Goal: Contribute content

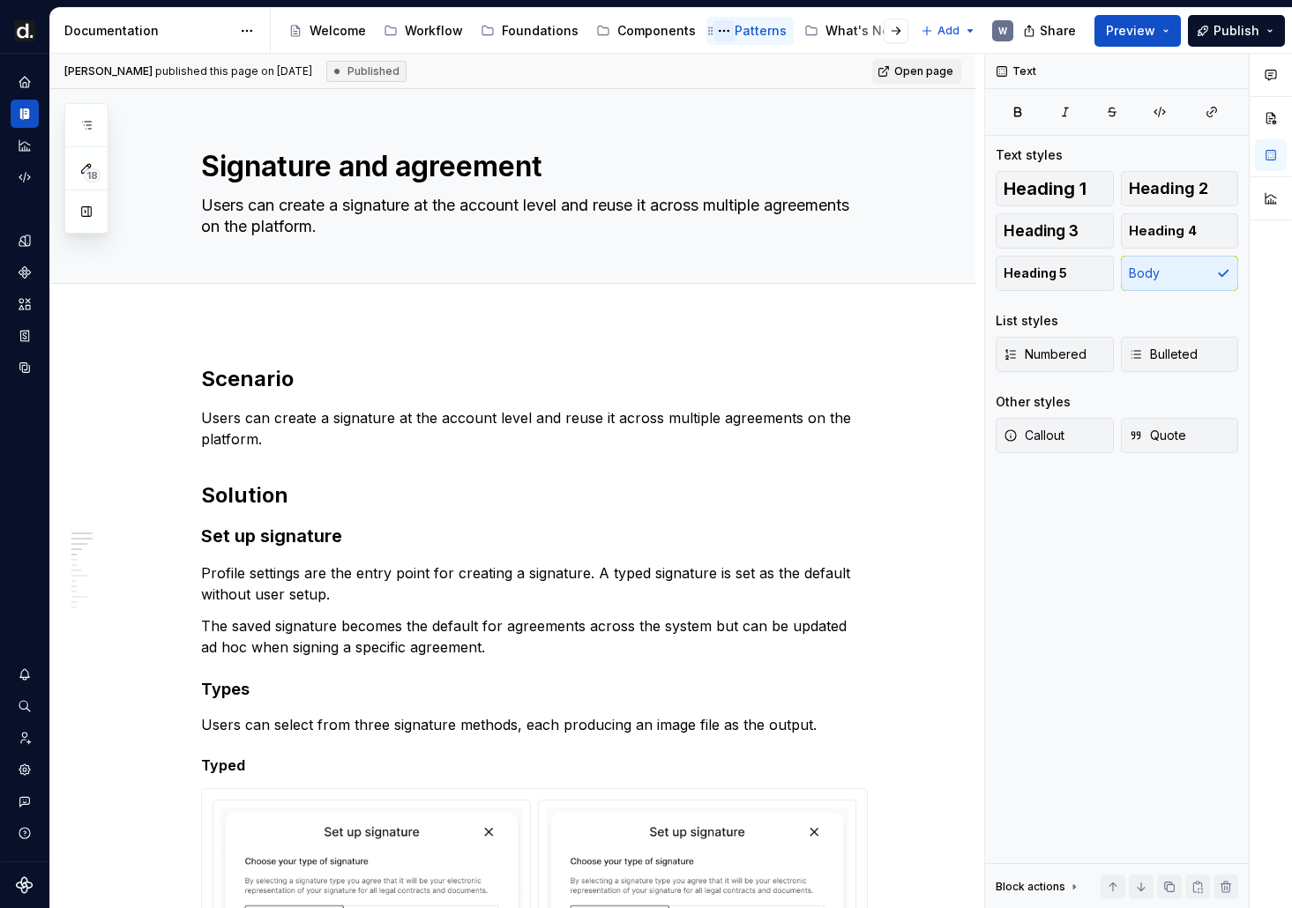
scroll to position [218, 0]
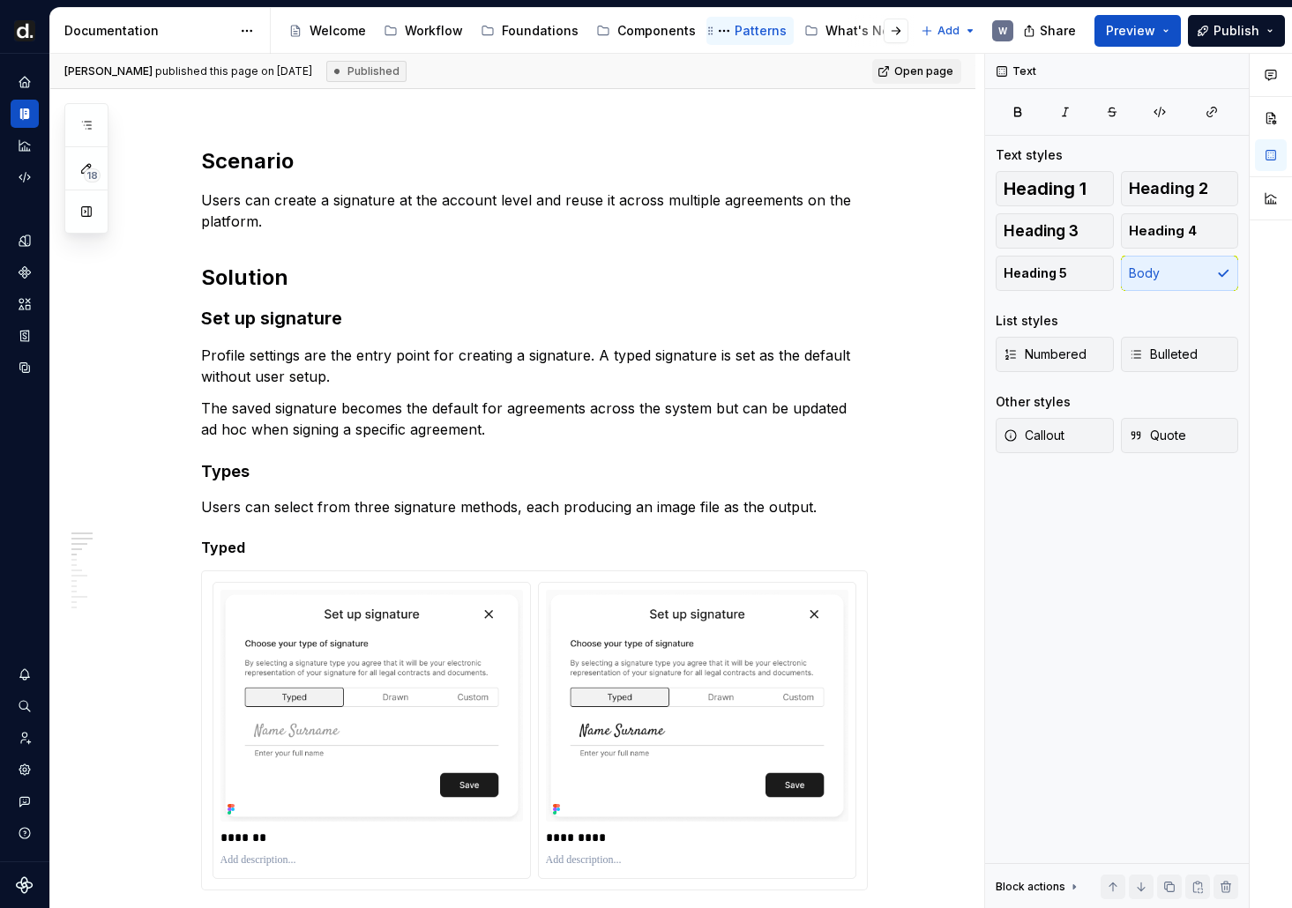
click at [735, 34] on div "Patterns" at bounding box center [761, 31] width 52 height 18
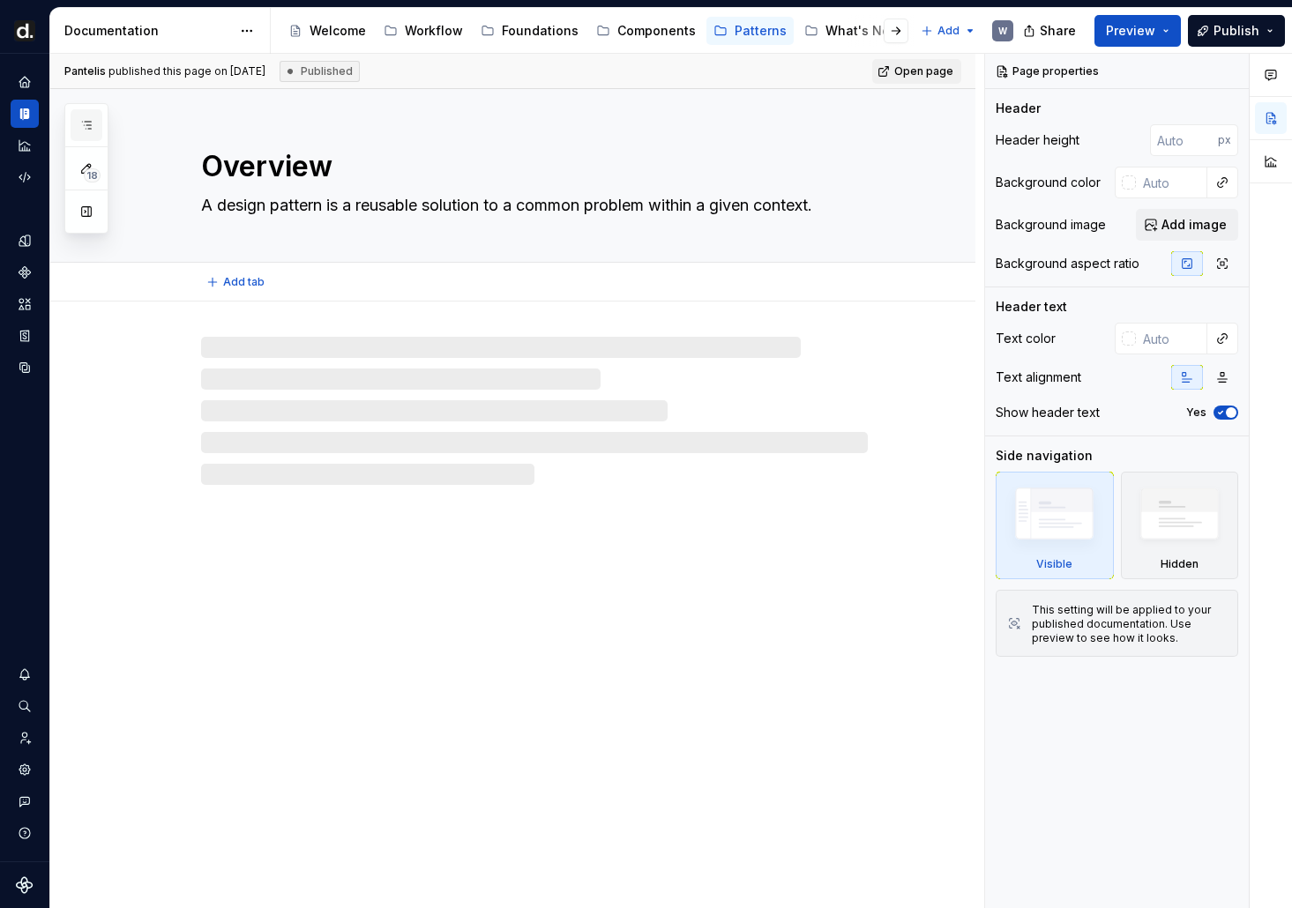
click at [75, 131] on button "button" at bounding box center [87, 125] width 32 height 32
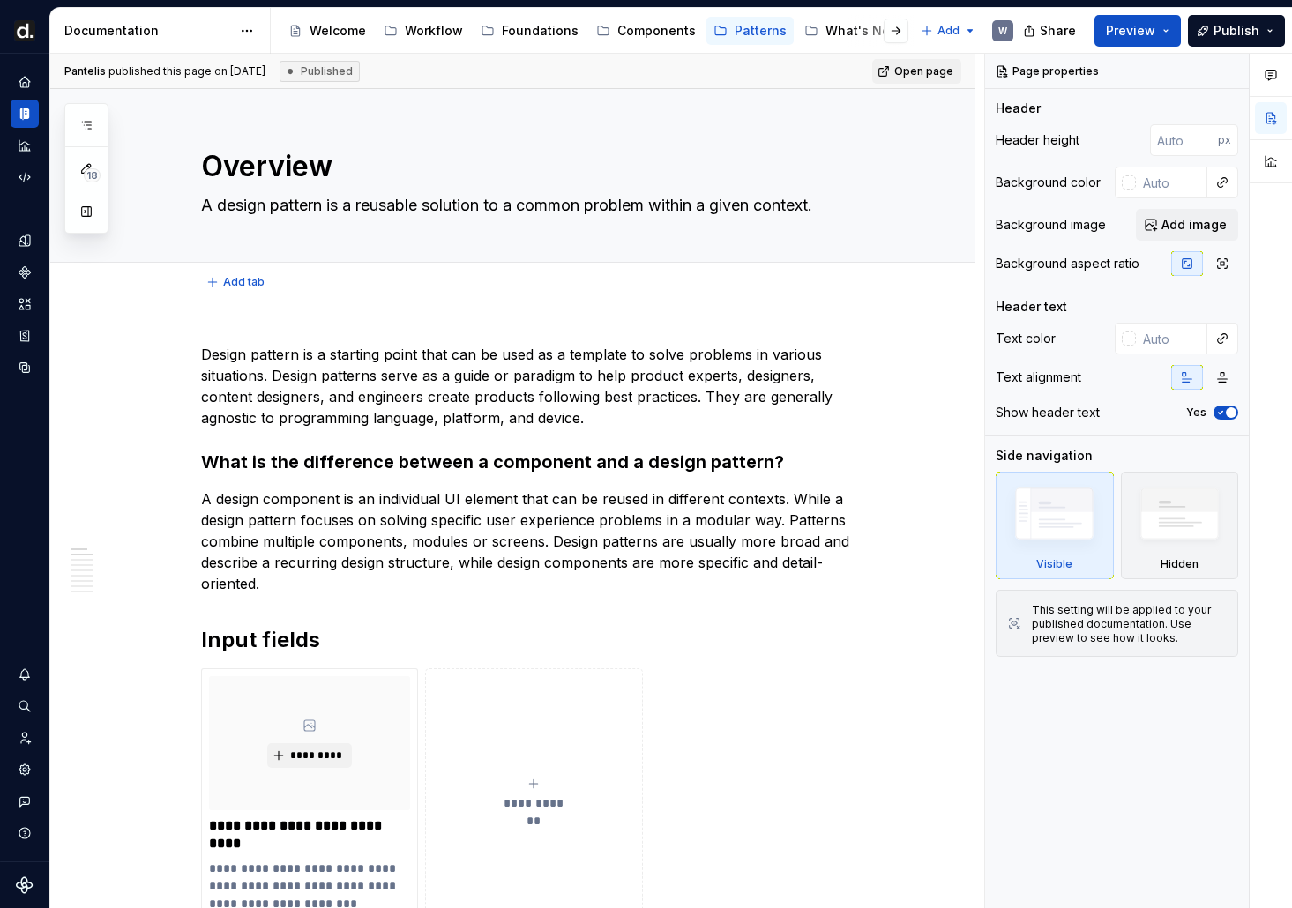
type textarea "*"
click at [90, 126] on icon "button" at bounding box center [86, 125] width 14 height 14
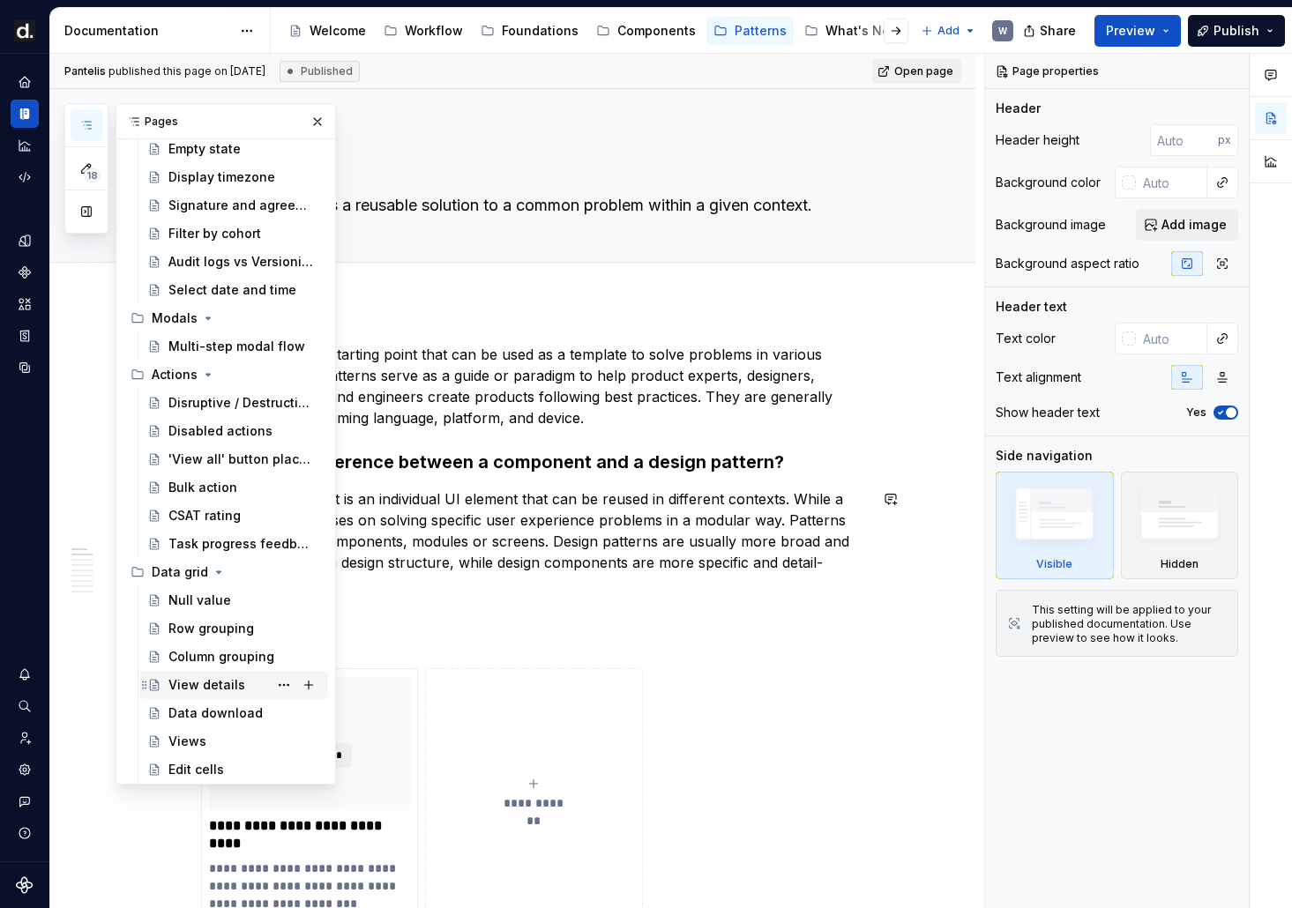
scroll to position [566, 0]
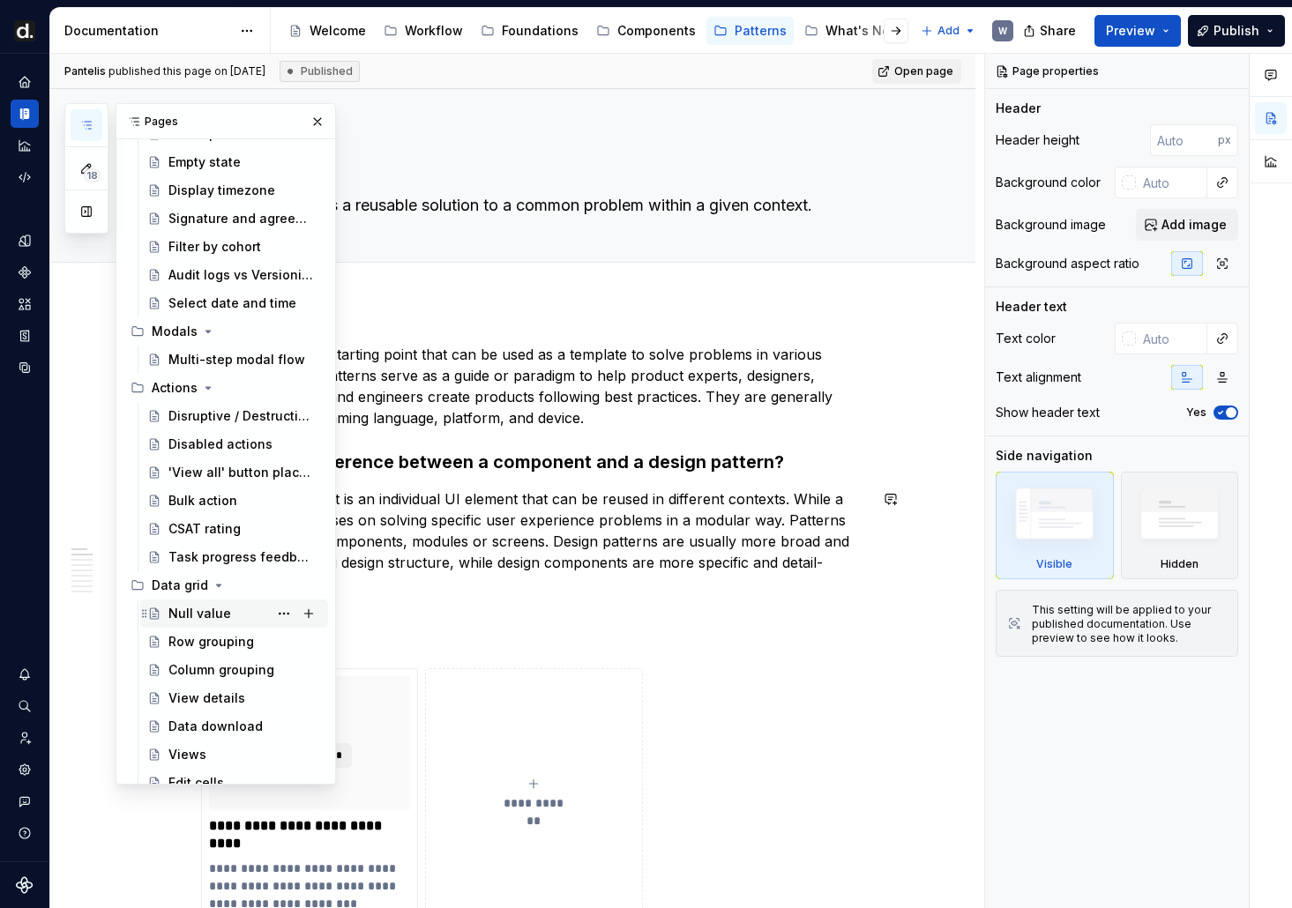
click at [193, 609] on div "Null value" at bounding box center [199, 614] width 63 height 18
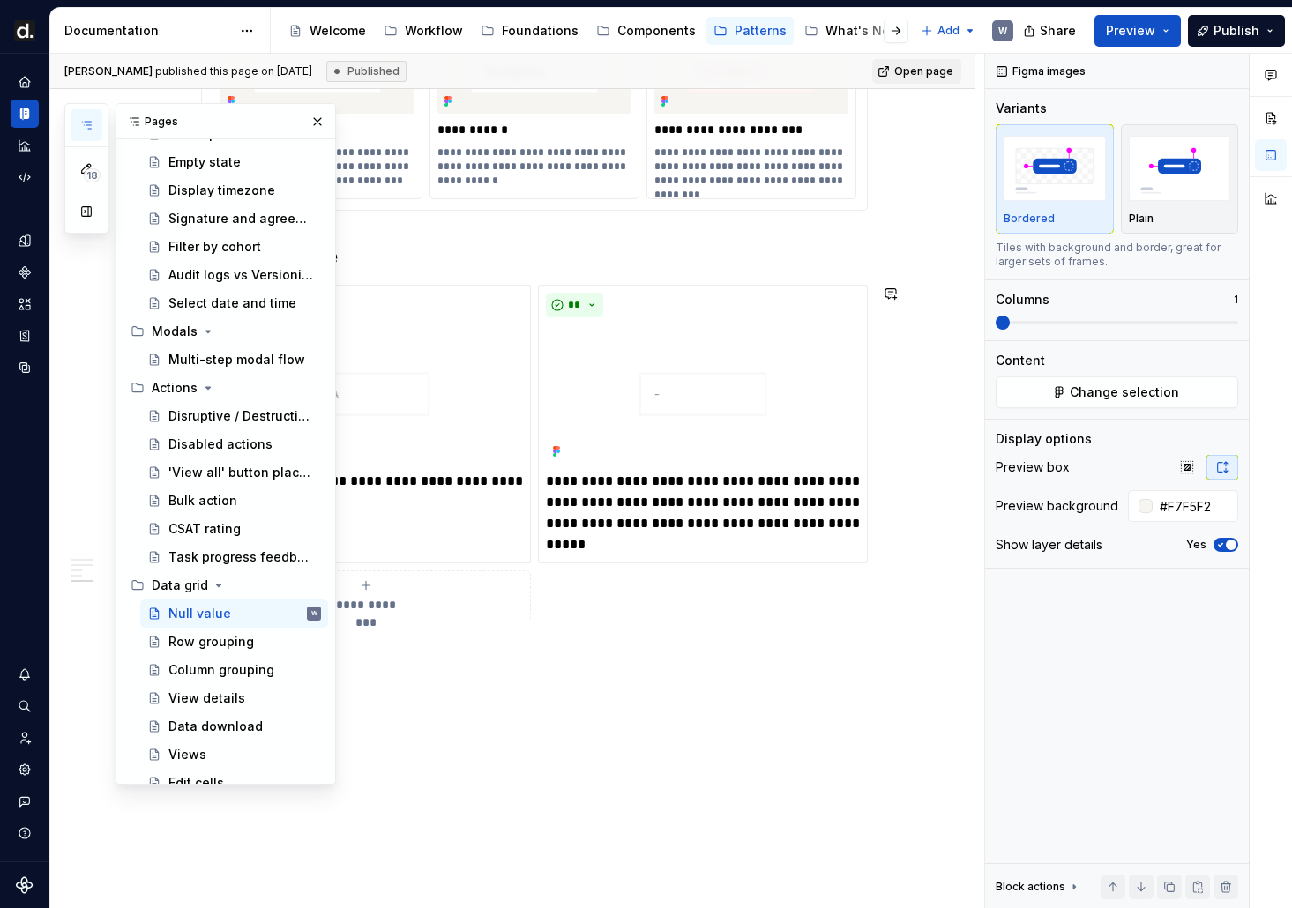
scroll to position [1832, 0]
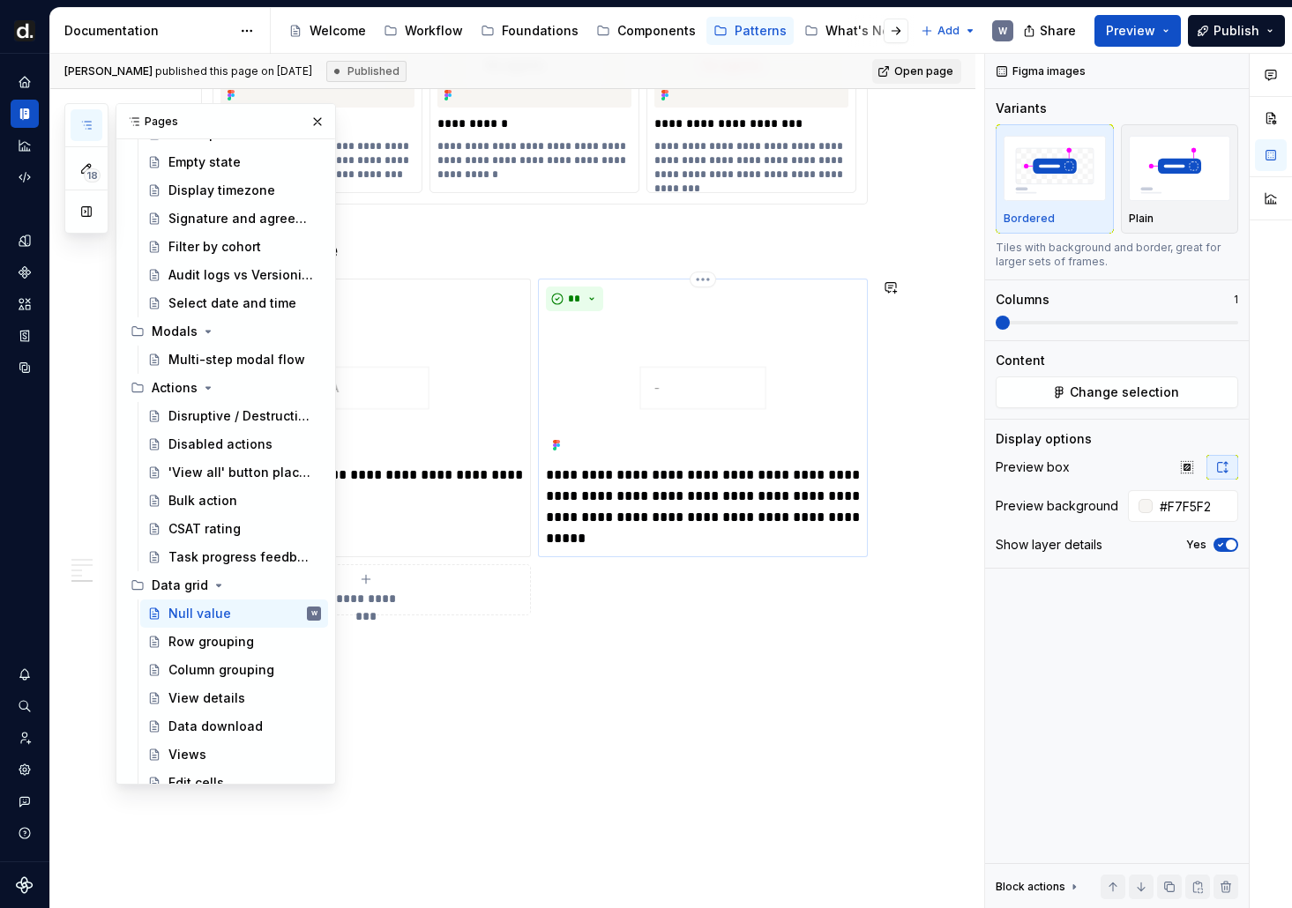
click at [679, 417] on img at bounding box center [703, 387] width 314 height 139
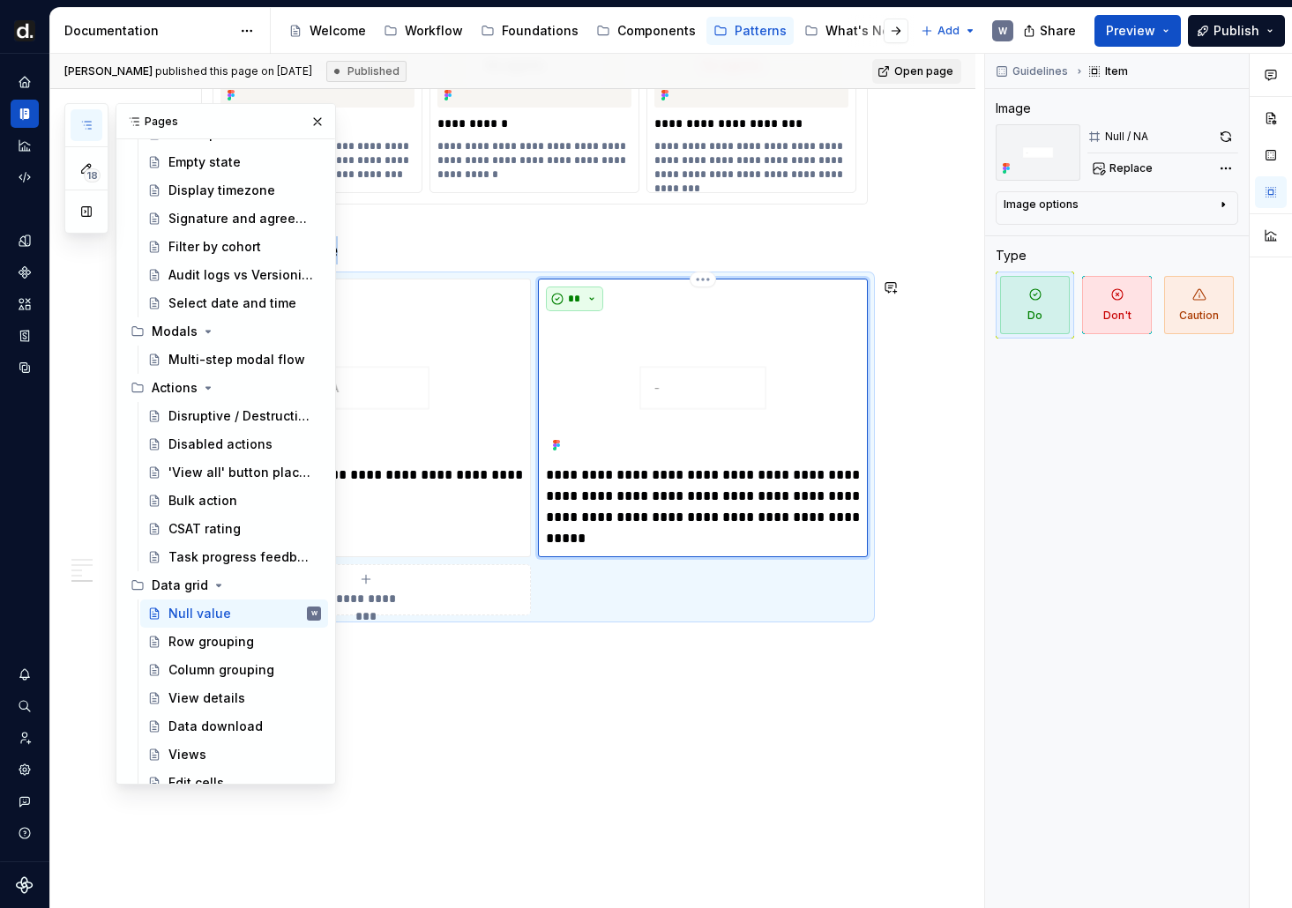
click at [589, 305] on button "**" at bounding box center [575, 299] width 58 height 25
click at [616, 361] on div "Don't" at bounding box center [620, 362] width 33 height 18
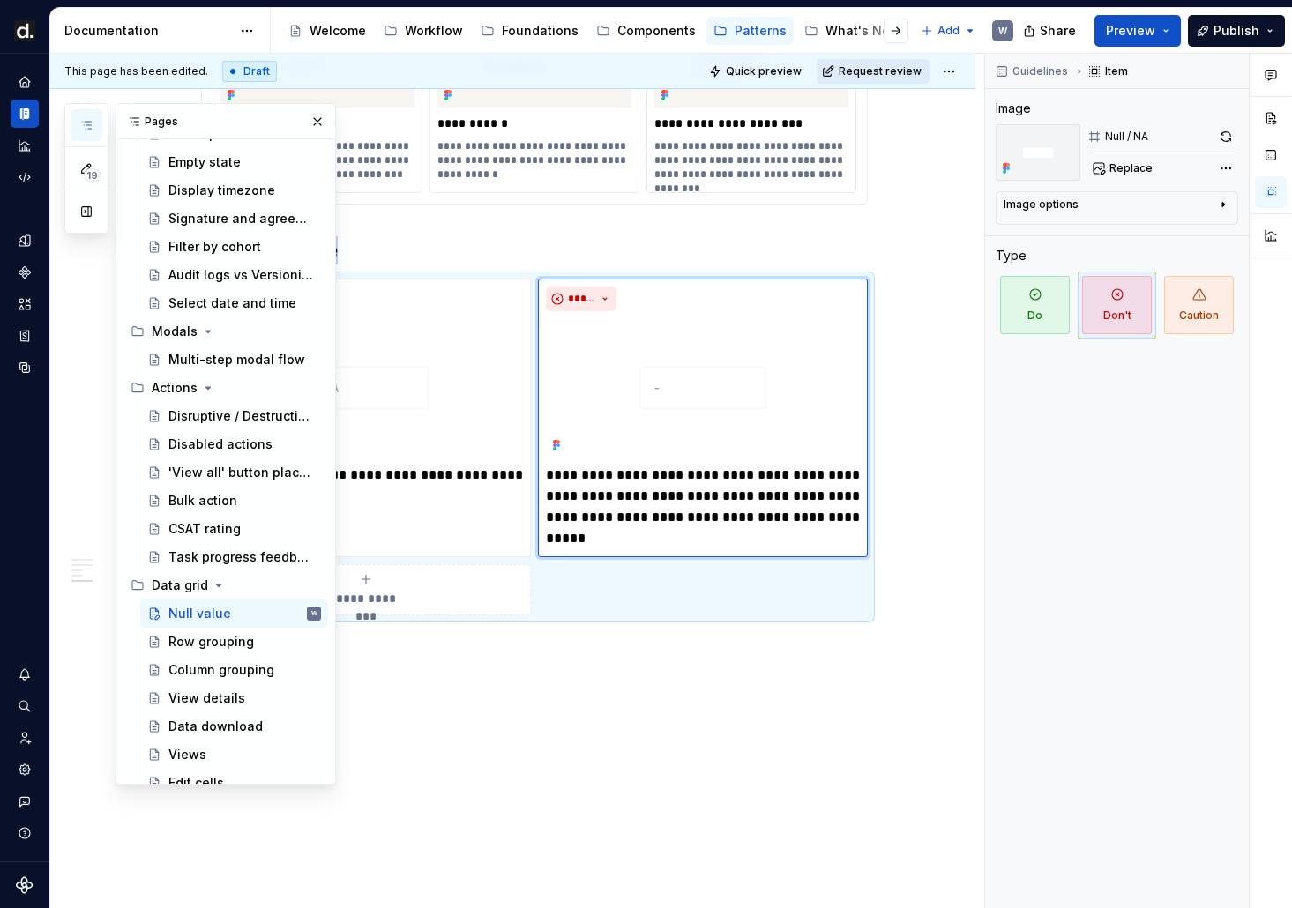
click at [890, 78] on button "Request review" at bounding box center [873, 71] width 113 height 25
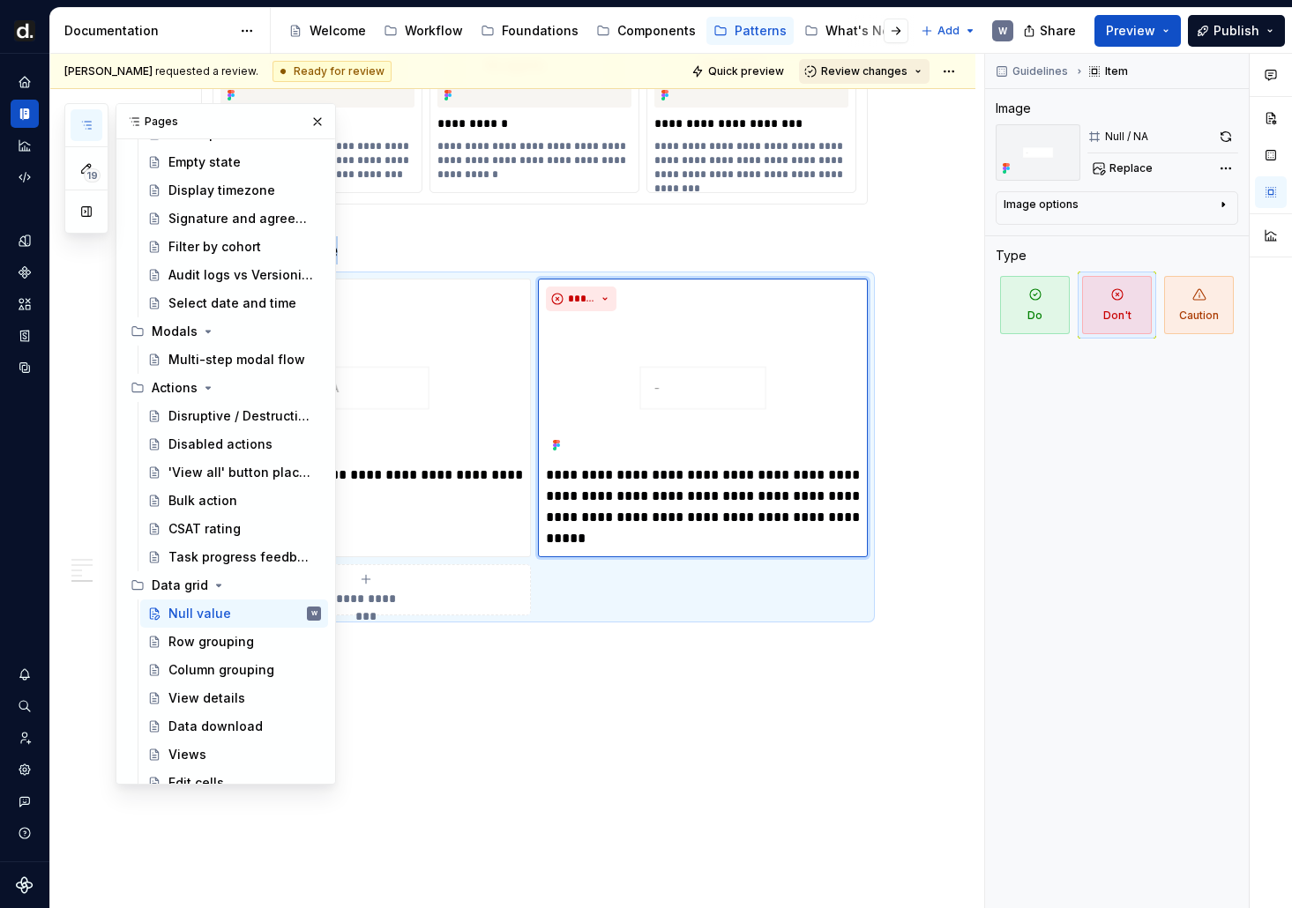
click at [887, 78] on button "Review changes" at bounding box center [864, 71] width 131 height 25
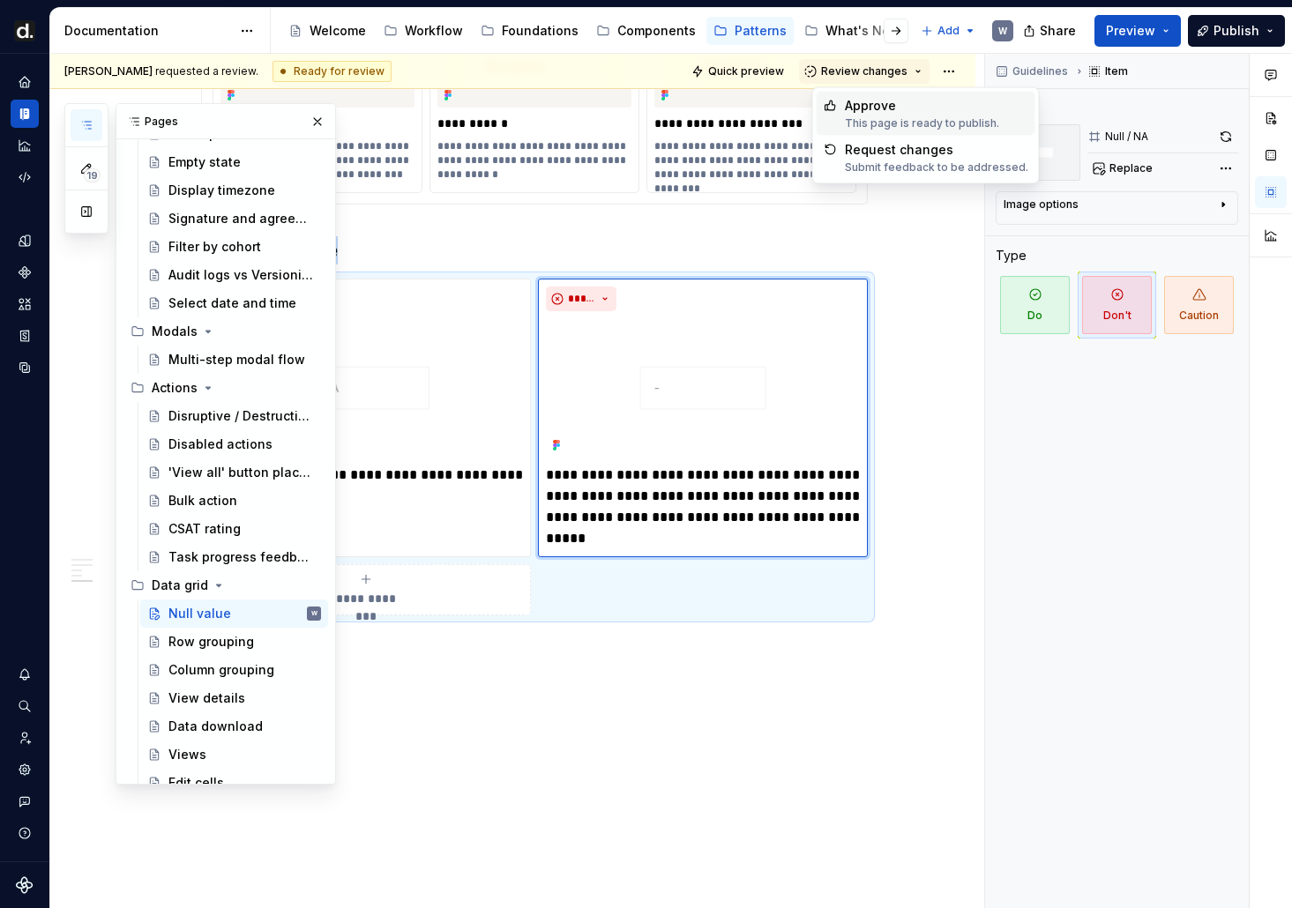
click at [898, 112] on div "Approve" at bounding box center [922, 106] width 154 height 18
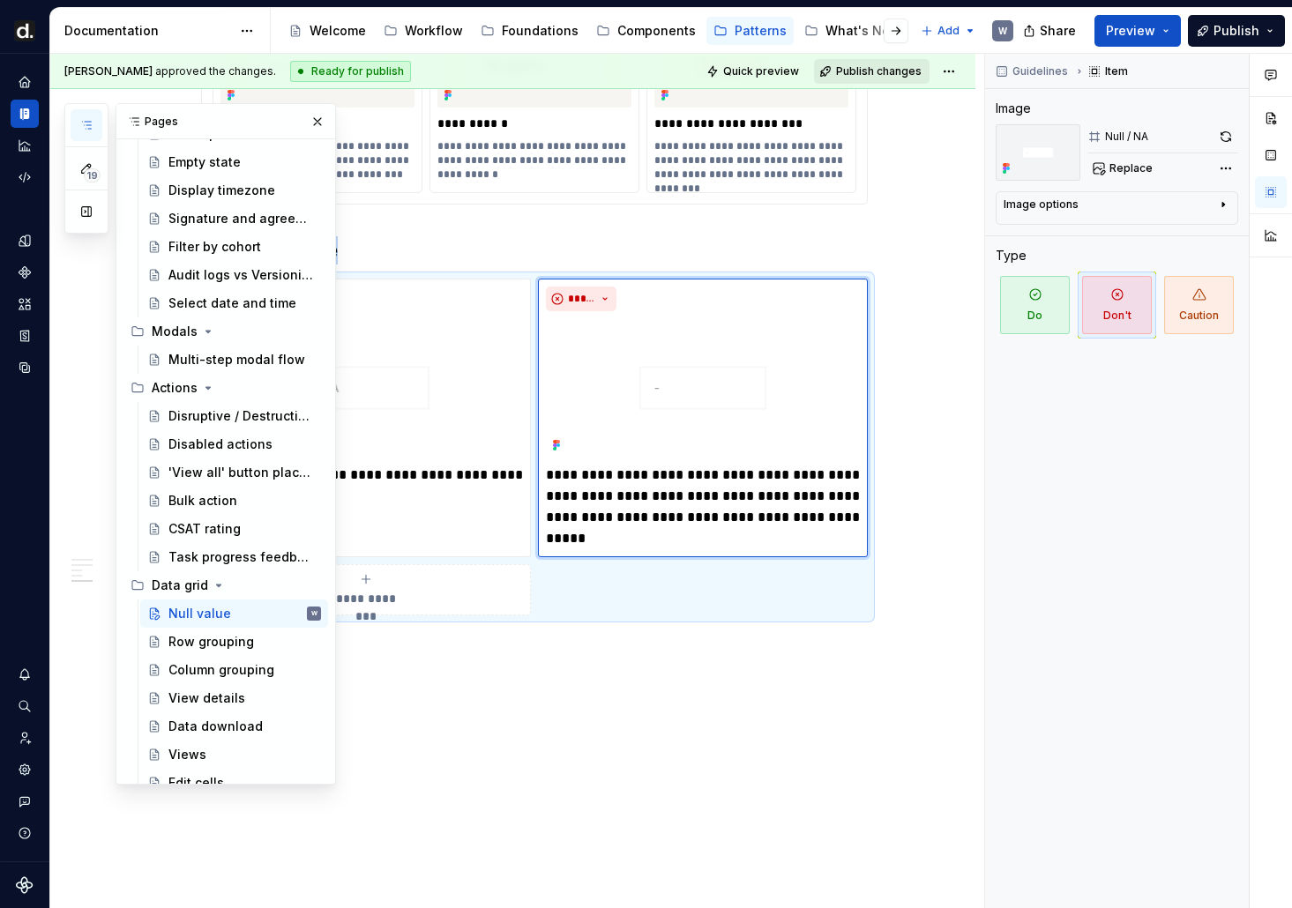
click at [891, 64] on span "Publish changes" at bounding box center [879, 71] width 86 height 14
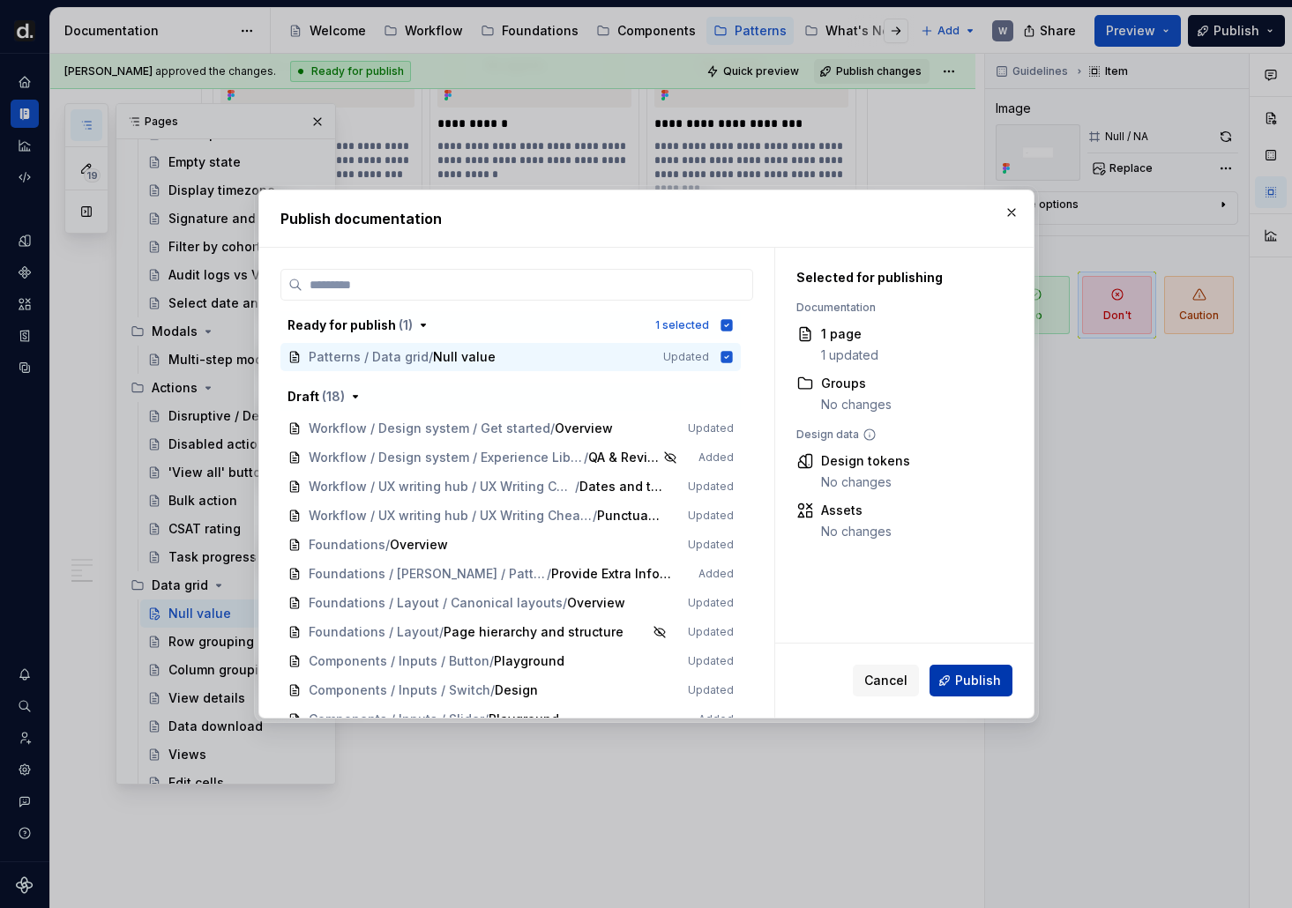
click at [991, 688] on span "Publish" at bounding box center [978, 681] width 46 height 18
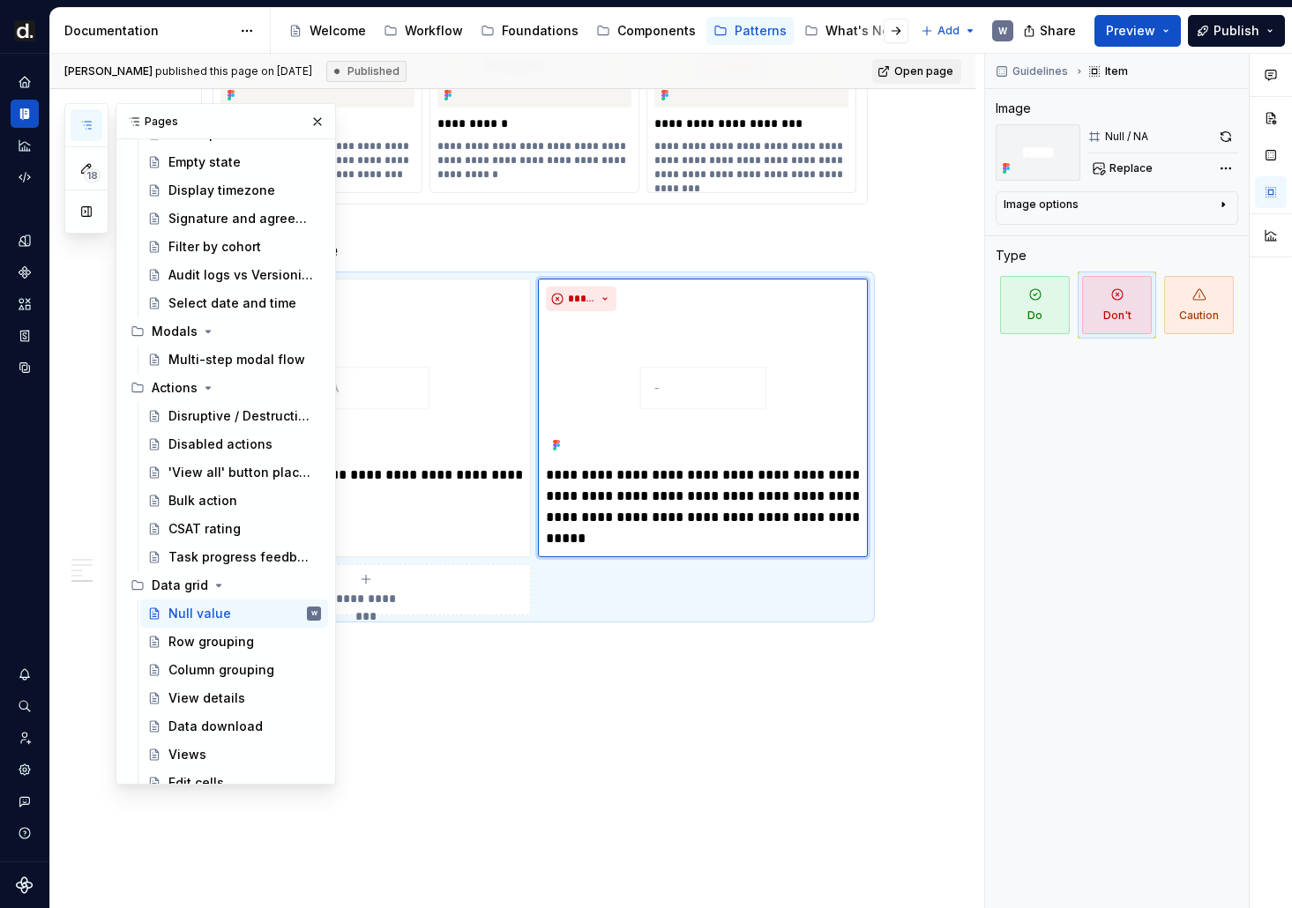
type textarea "*"
